Goal: Information Seeking & Learning: Find specific fact

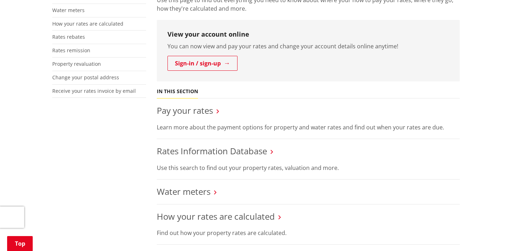
scroll to position [185, 0]
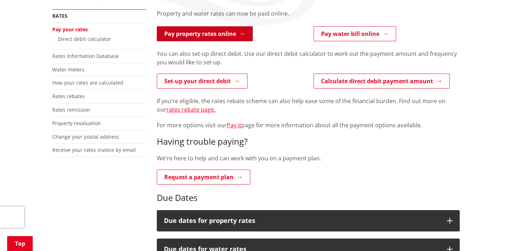
scroll to position [157, 0]
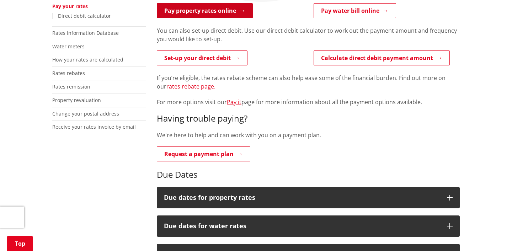
click at [211, 17] on link "Pay property rates online" at bounding box center [205, 10] width 96 height 15
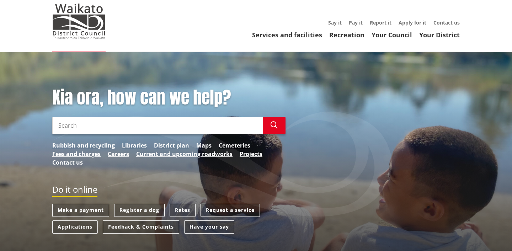
scroll to position [20, 0]
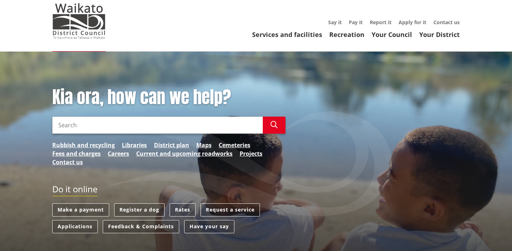
click at [154, 121] on input "Search" at bounding box center [157, 125] width 210 height 17
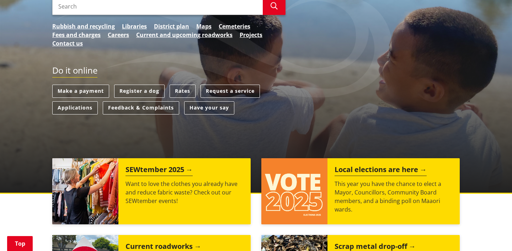
scroll to position [144, 0]
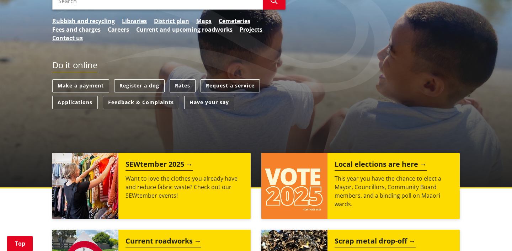
click at [190, 85] on link "Rates" at bounding box center [183, 85] width 26 height 13
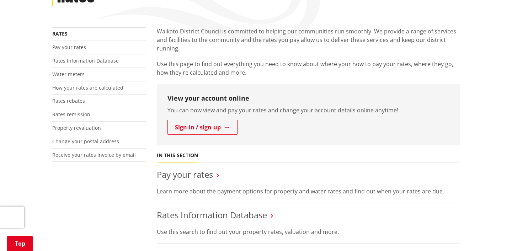
scroll to position [103, 0]
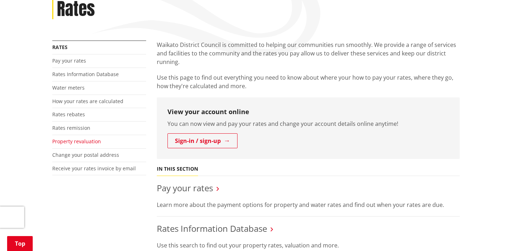
click at [82, 139] on link "Property revaluation" at bounding box center [76, 141] width 49 height 7
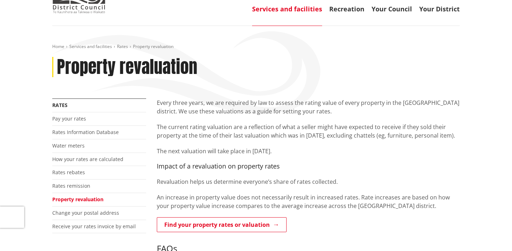
scroll to position [47, 0]
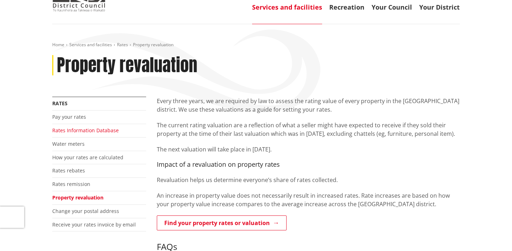
click at [91, 127] on link "Rates Information Database" at bounding box center [85, 130] width 66 height 7
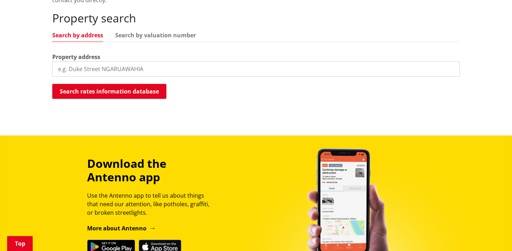
scroll to position [200, 0]
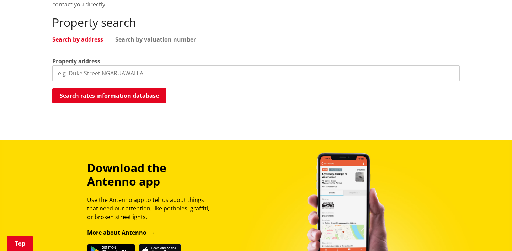
click at [145, 56] on div "Property search Search by address Search by valuation number Property address S…" at bounding box center [255, 60] width 407 height 88
click at [145, 68] on input "search" at bounding box center [255, 73] width 407 height 16
paste input "[STREET_ADDRESS]"
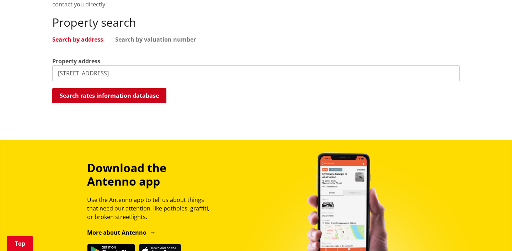
type input "[STREET_ADDRESS]"
click at [151, 95] on button "Search rates information database" at bounding box center [109, 95] width 114 height 15
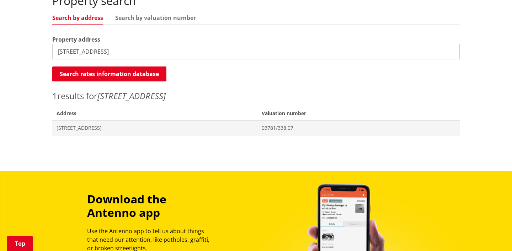
scroll to position [224, 0]
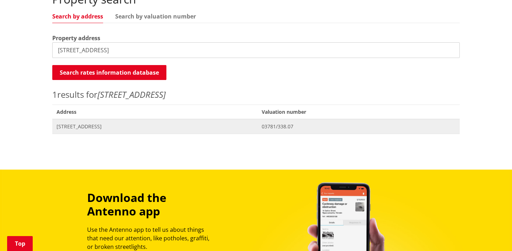
click at [253, 128] on span "[STREET_ADDRESS]" at bounding box center [155, 126] width 197 height 7
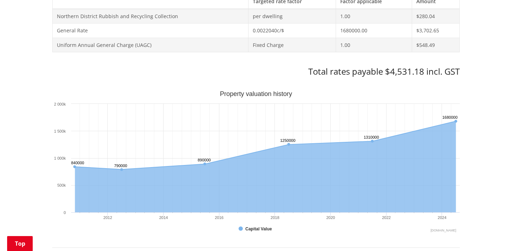
scroll to position [319, 0]
